Goal: Information Seeking & Learning: Find specific page/section

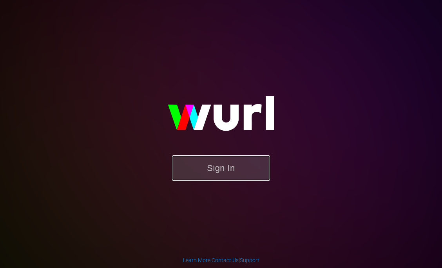
click at [227, 158] on button "Sign In" at bounding box center [221, 167] width 98 height 25
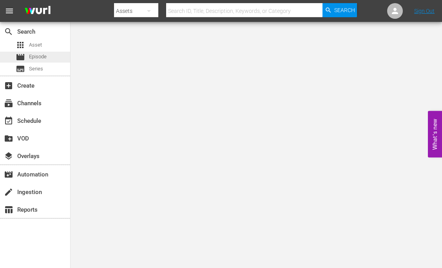
click at [36, 60] on span "Episode" at bounding box center [38, 57] width 18 height 8
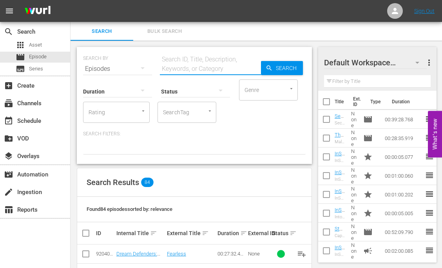
click at [173, 67] on input "text" at bounding box center [210, 69] width 101 height 19
click at [173, 68] on input "text" at bounding box center [210, 69] width 101 height 19
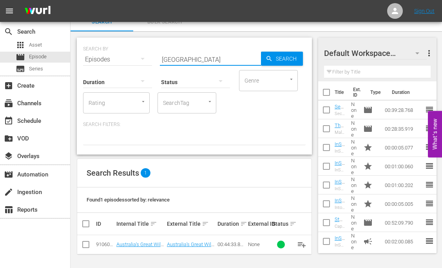
scroll to position [10, 0]
type input "australia"
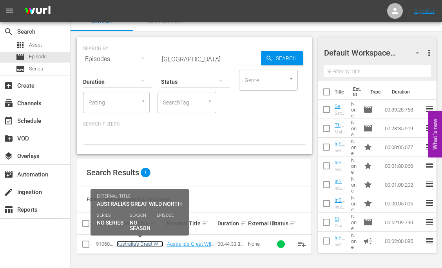
click at [141, 245] on link "Australia's Great Wild North" at bounding box center [139, 247] width 47 height 12
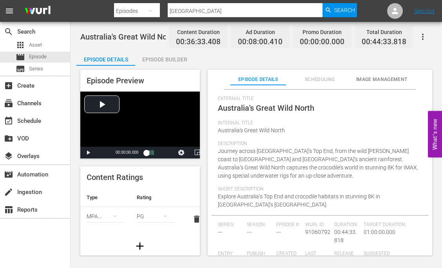
scroll to position [27, 0]
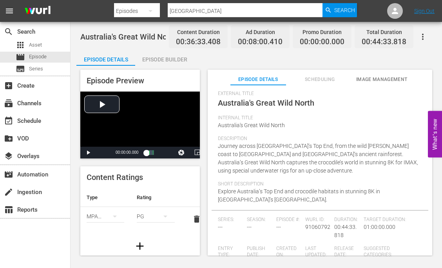
click at [206, 10] on input "australia" at bounding box center [245, 11] width 155 height 19
type input "ocean"
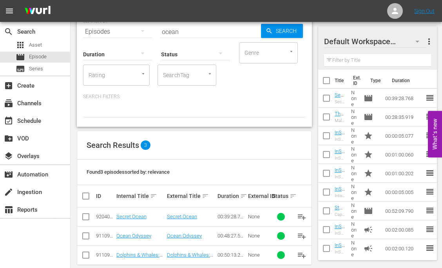
scroll to position [48, 0]
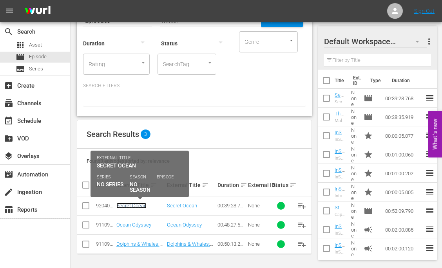
click at [129, 204] on link "Secret Ocean" at bounding box center [131, 206] width 30 height 6
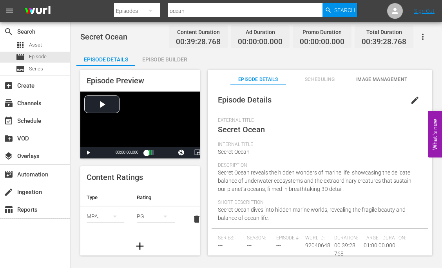
scroll to position [4, 0]
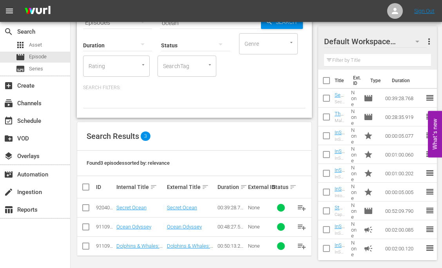
scroll to position [48, 0]
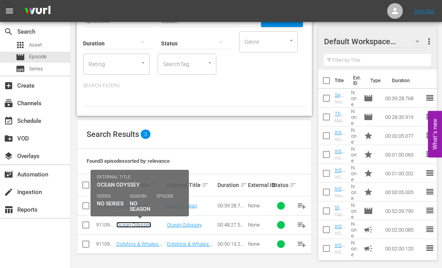
click at [133, 226] on link "Ocean Odyssey" at bounding box center [133, 225] width 35 height 6
